Goal: Check status: Check status

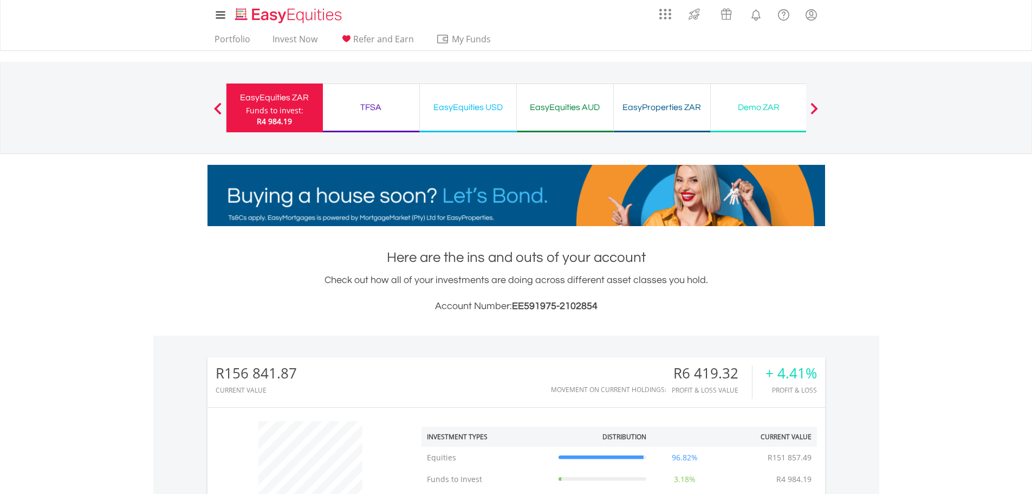
click at [447, 105] on div "EasyEquities USD" at bounding box center [467, 107] width 83 height 15
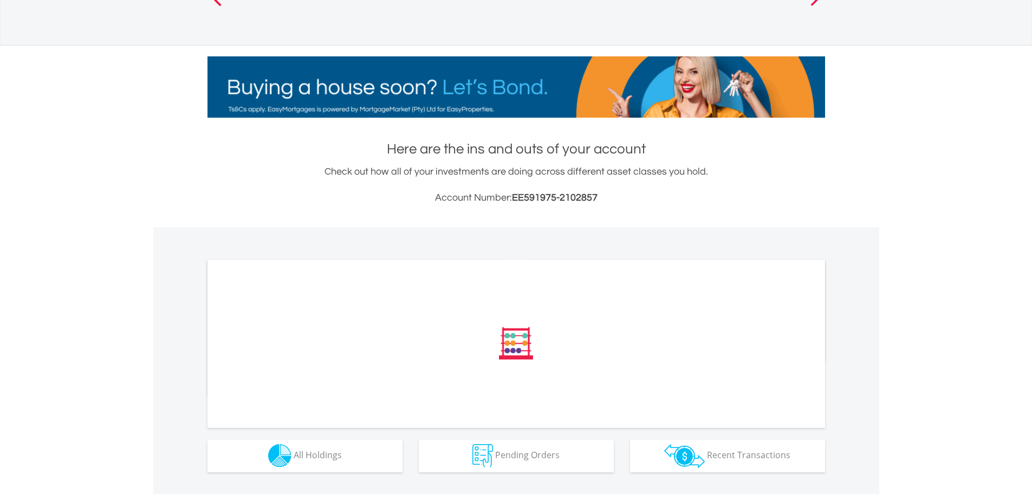
scroll to position [141, 0]
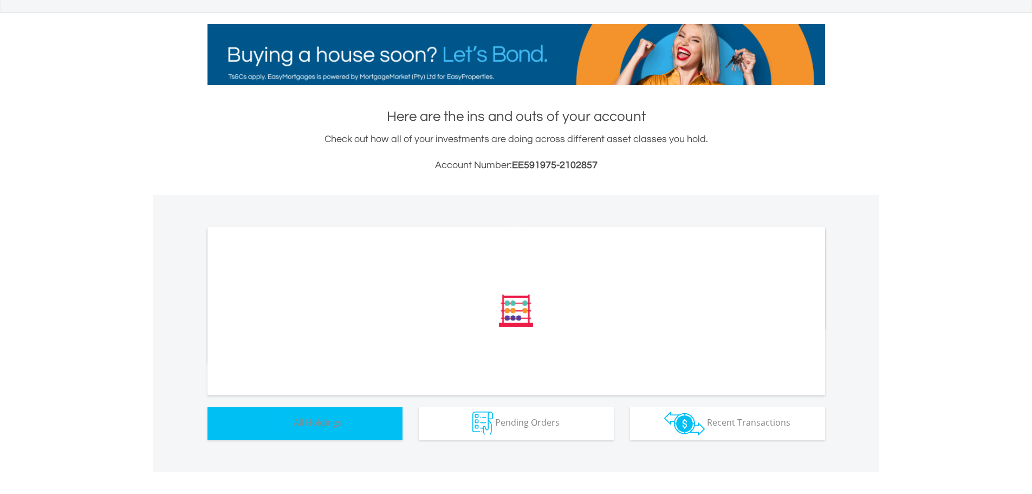
click at [324, 422] on span "All Holdings" at bounding box center [318, 422] width 48 height 12
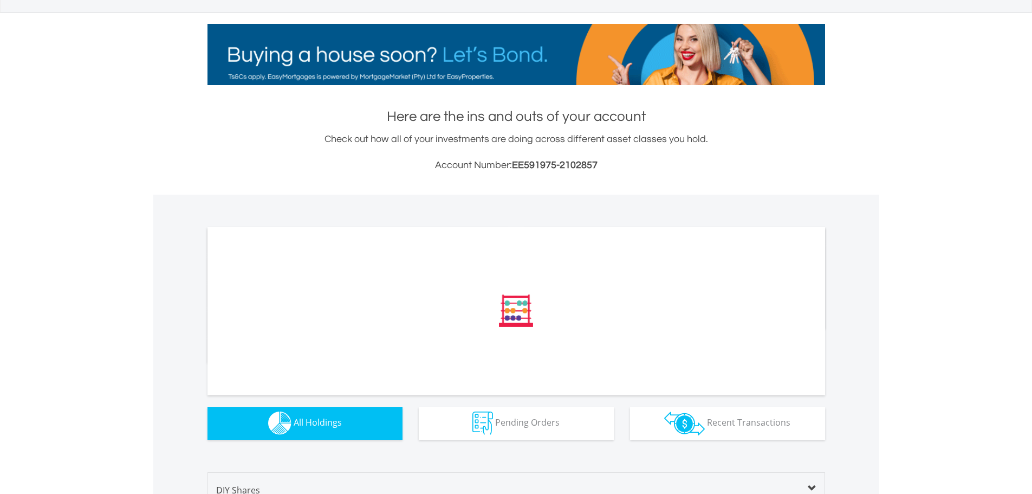
click at [290, 419] on img "button" at bounding box center [279, 422] width 23 height 23
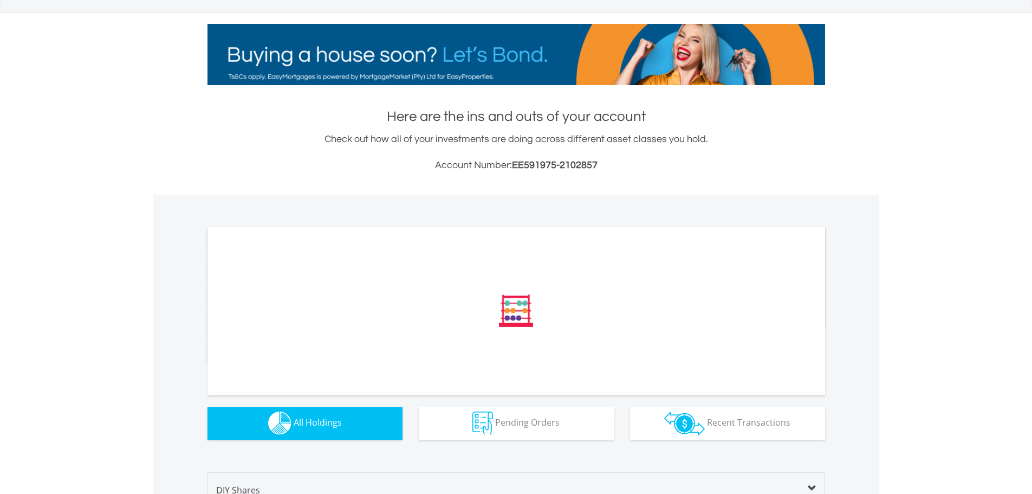
click at [303, 417] on span "All Holdings" at bounding box center [318, 422] width 48 height 12
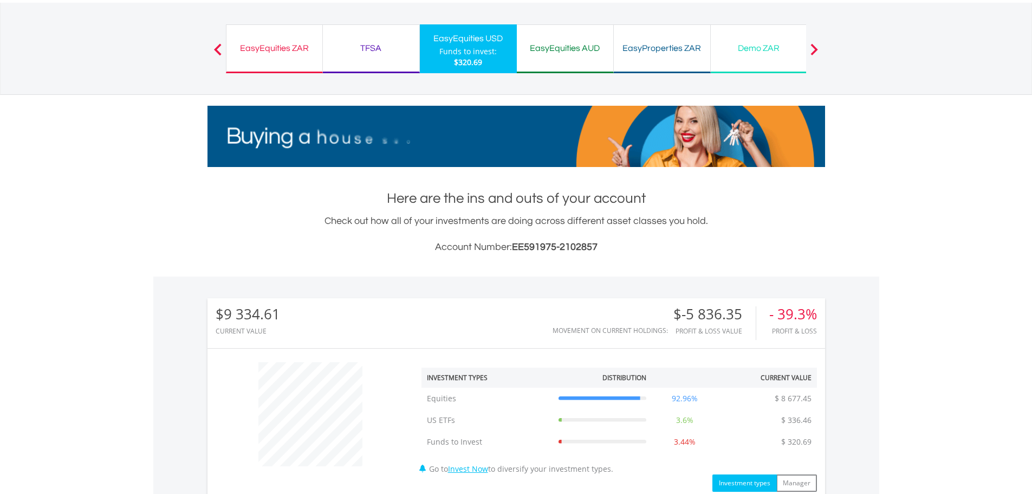
scroll to position [0, 0]
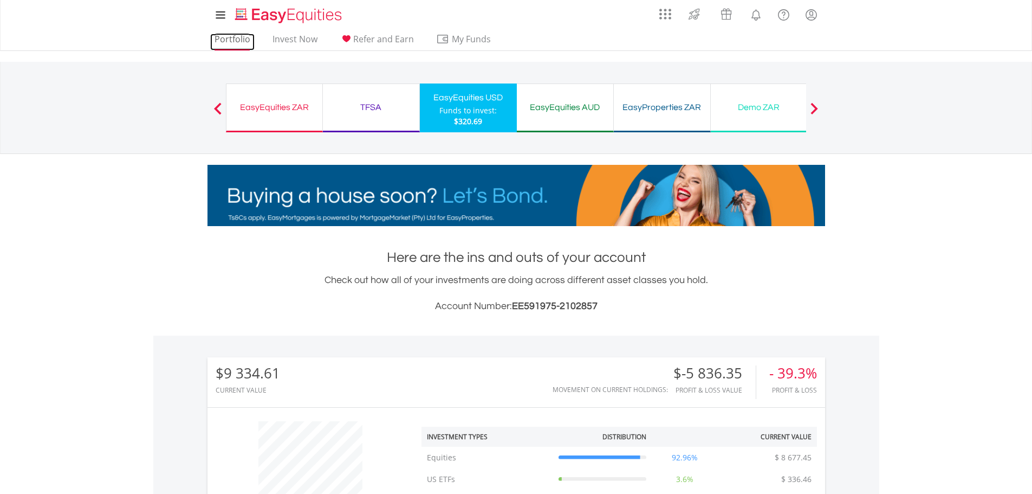
click at [216, 35] on link "Portfolio" at bounding box center [232, 42] width 44 height 17
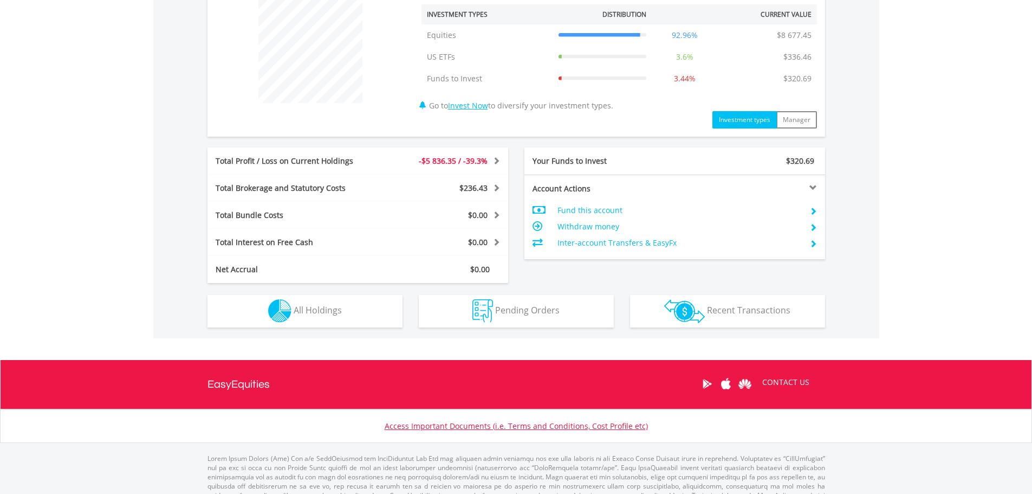
scroll to position [438, 0]
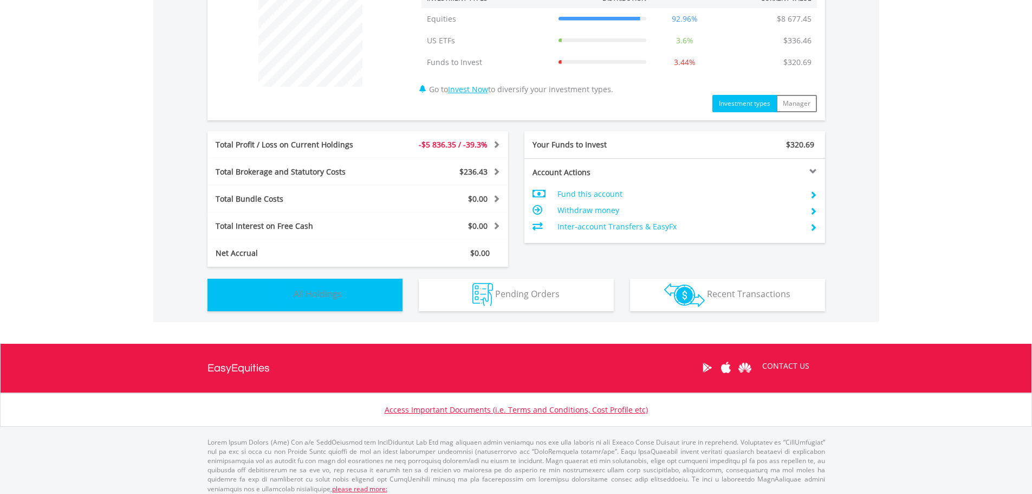
click at [320, 289] on span "All Holdings" at bounding box center [318, 294] width 48 height 12
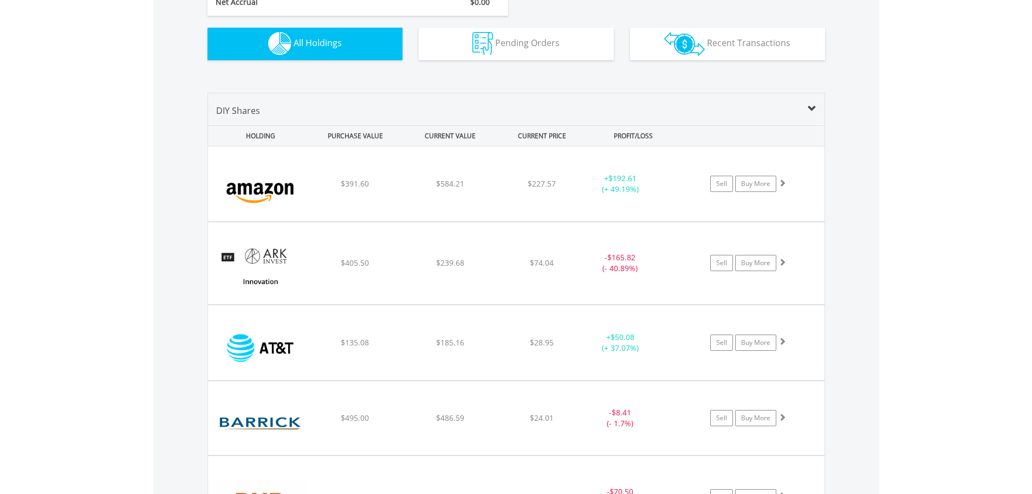
scroll to position [673, 0]
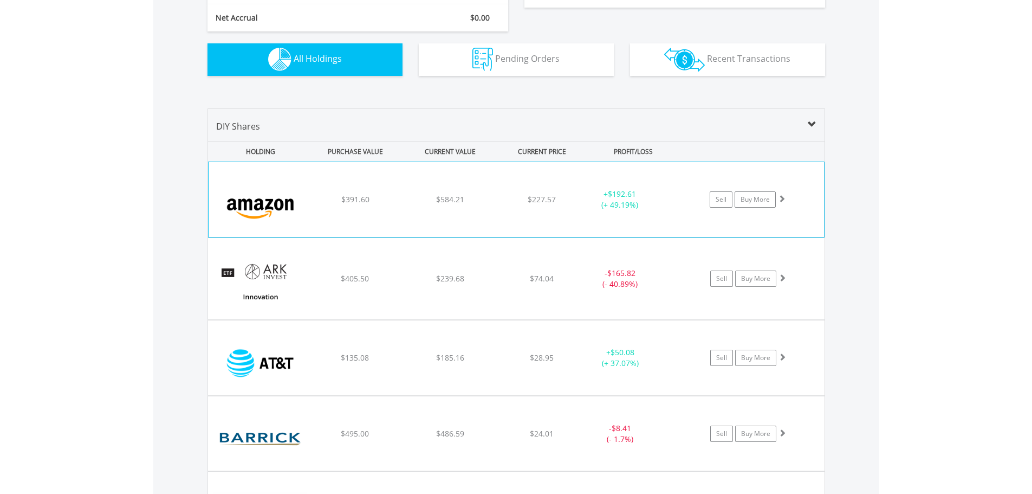
click at [448, 210] on div "﻿ [DOMAIN_NAME] Inc $391.60 $584.21 $227.57 + $192.61 (+ 49.19%) Sell Buy More" at bounding box center [516, 199] width 615 height 75
